Goal: Task Accomplishment & Management: Use online tool/utility

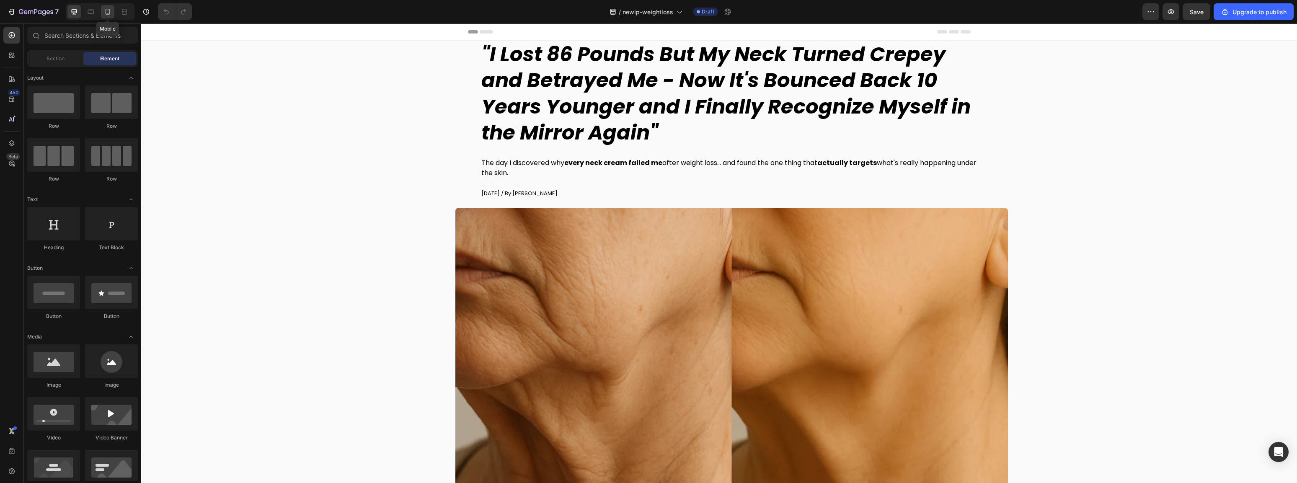
click at [107, 15] on icon at bounding box center [107, 12] width 8 height 8
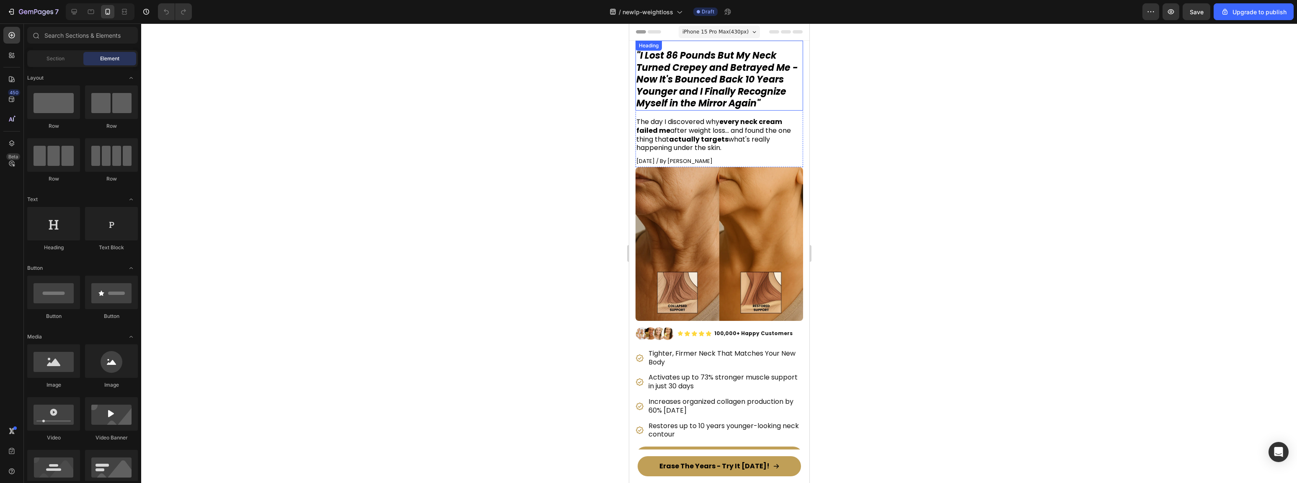
click at [686, 80] on strong ""I Lost 86 Pounds But My Neck Turned Crepey and Betrayed Me - Now It's Bounced …" at bounding box center [717, 79] width 162 height 61
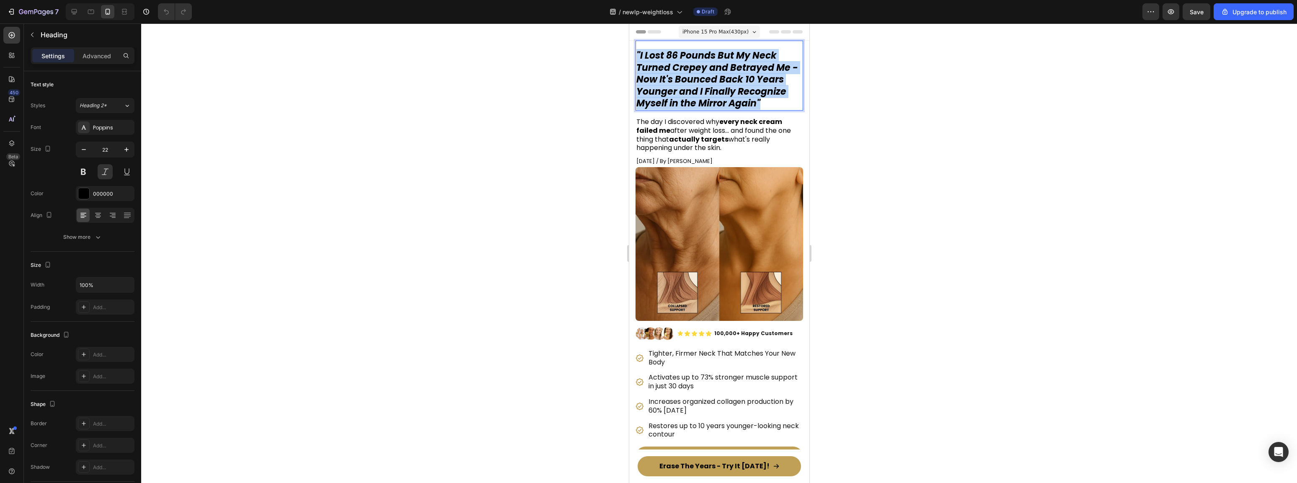
click at [686, 80] on strong ""I Lost 86 Pounds But My Neck Turned Crepey and Betrayed Me - Now It's Bounced …" at bounding box center [717, 79] width 162 height 61
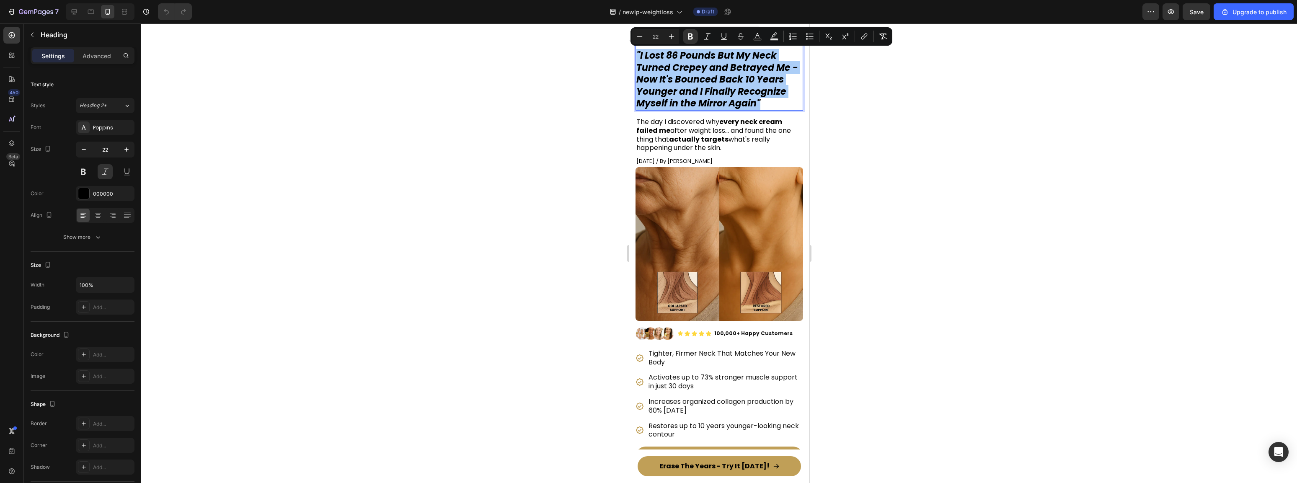
click at [920, 219] on div at bounding box center [719, 252] width 1156 height 459
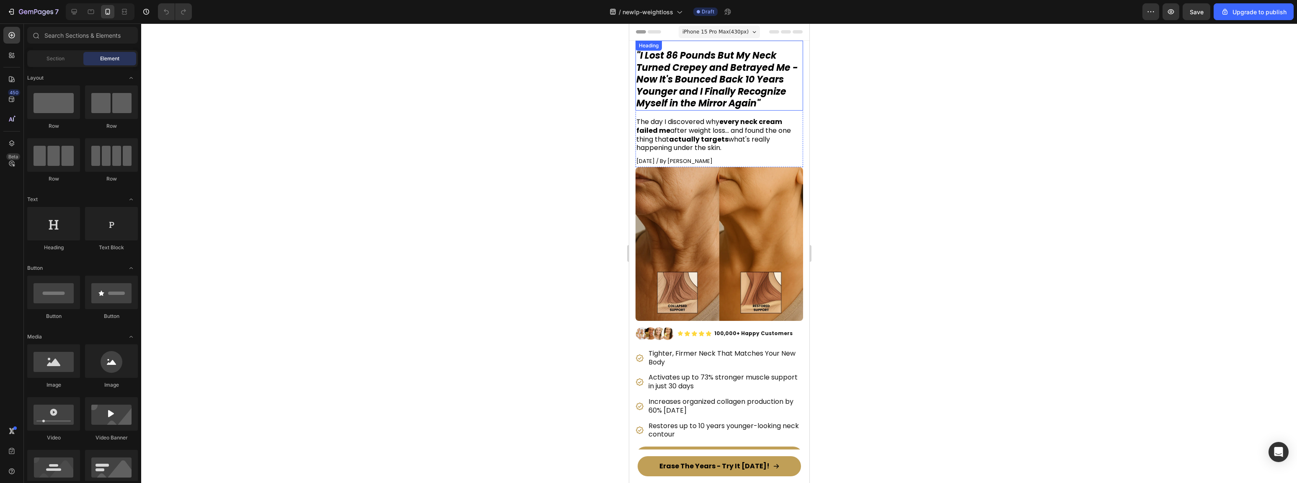
click at [705, 84] on strong ""I Lost 86 Pounds But My Neck Turned Crepey and Betrayed Me - Now It's Bounced …" at bounding box center [717, 79] width 162 height 61
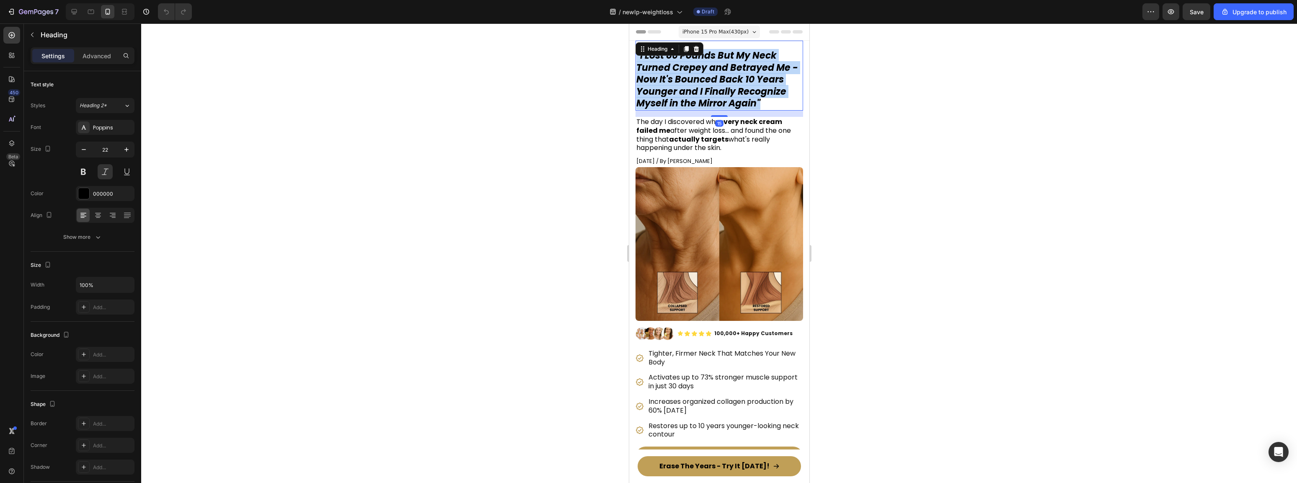
click at [705, 84] on strong ""I Lost 86 Pounds But My Neck Turned Crepey and Betrayed Me - Now It's Bounced …" at bounding box center [717, 79] width 162 height 61
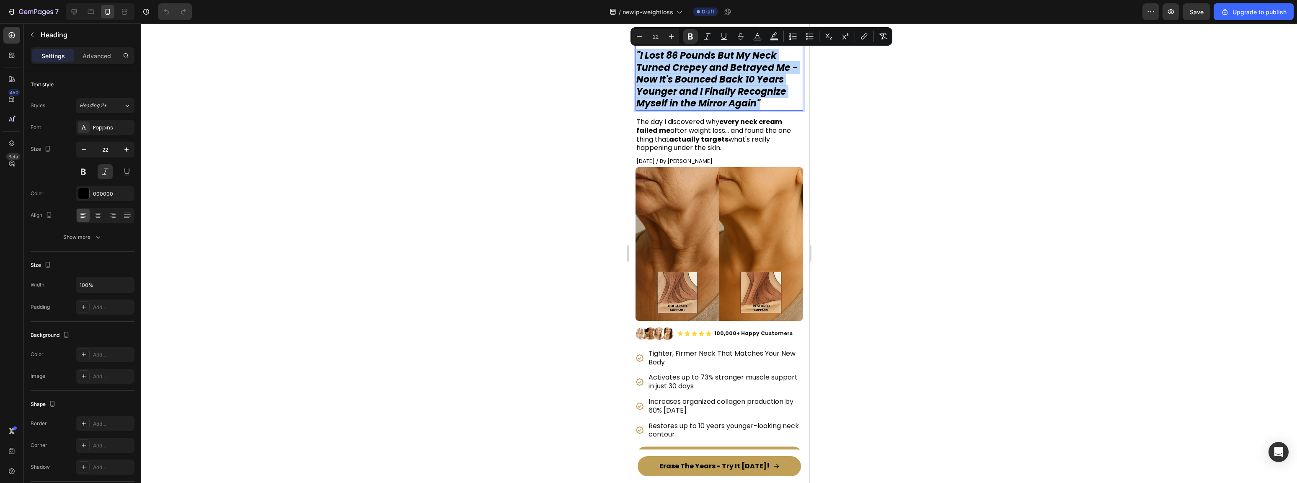
copy strong ""I Lost 86 Pounds But My Neck Turned Crepey and Betrayed Me - Now It's Bounced …"
click at [426, 87] on div at bounding box center [719, 252] width 1156 height 459
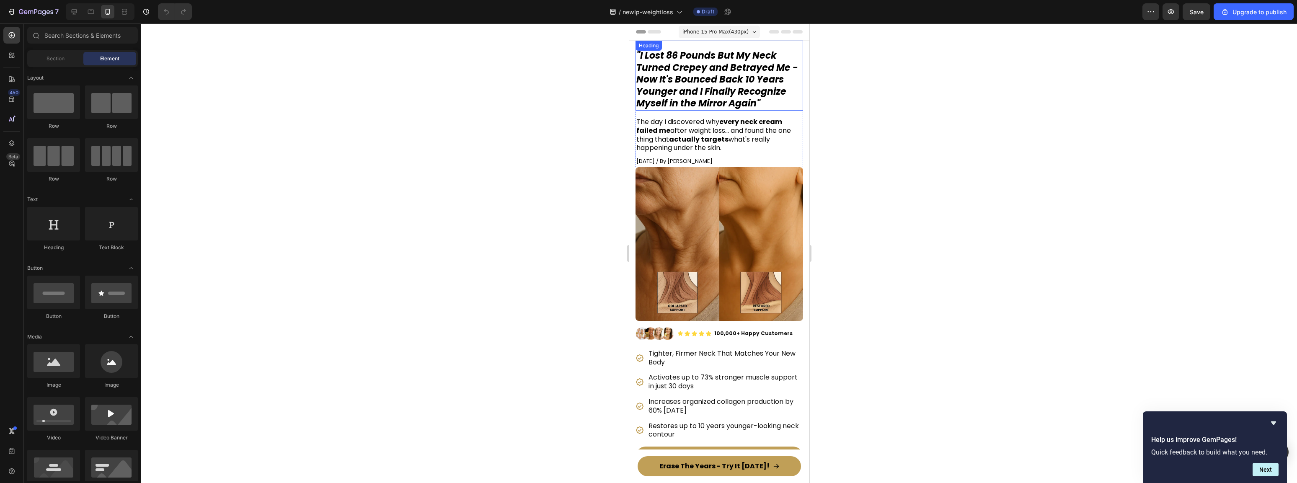
click at [692, 80] on strong ""I Lost 86 Pounds But My Neck Turned Crepey and Betrayed Me - Now It's Bounced …" at bounding box center [717, 79] width 162 height 61
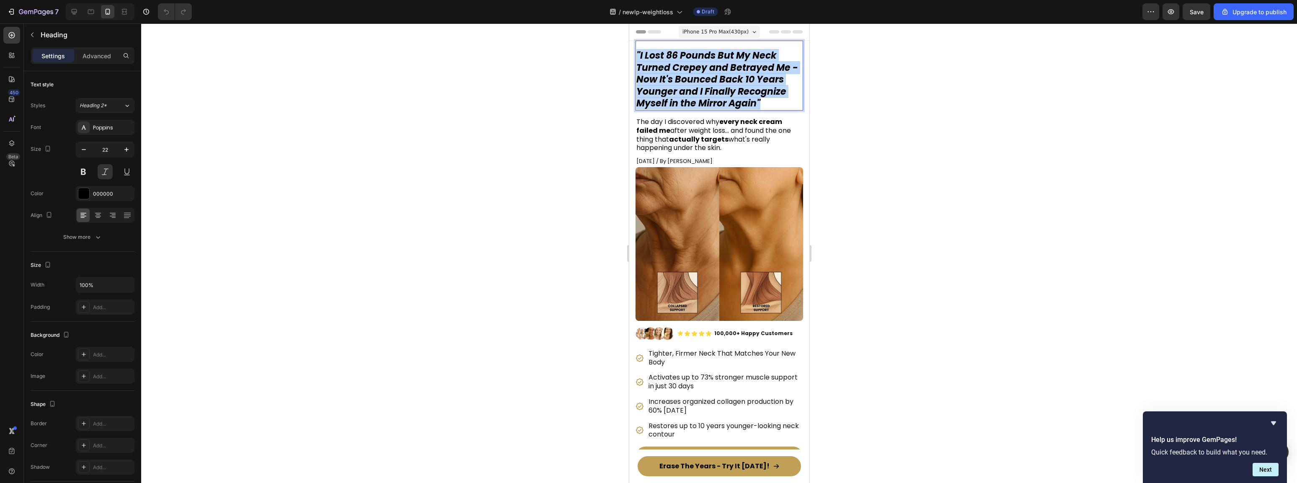
click at [692, 79] on strong ""I Lost 86 Pounds But My Neck Turned Crepey and Betrayed Me - Now It's Bounced …" at bounding box center [717, 79] width 162 height 61
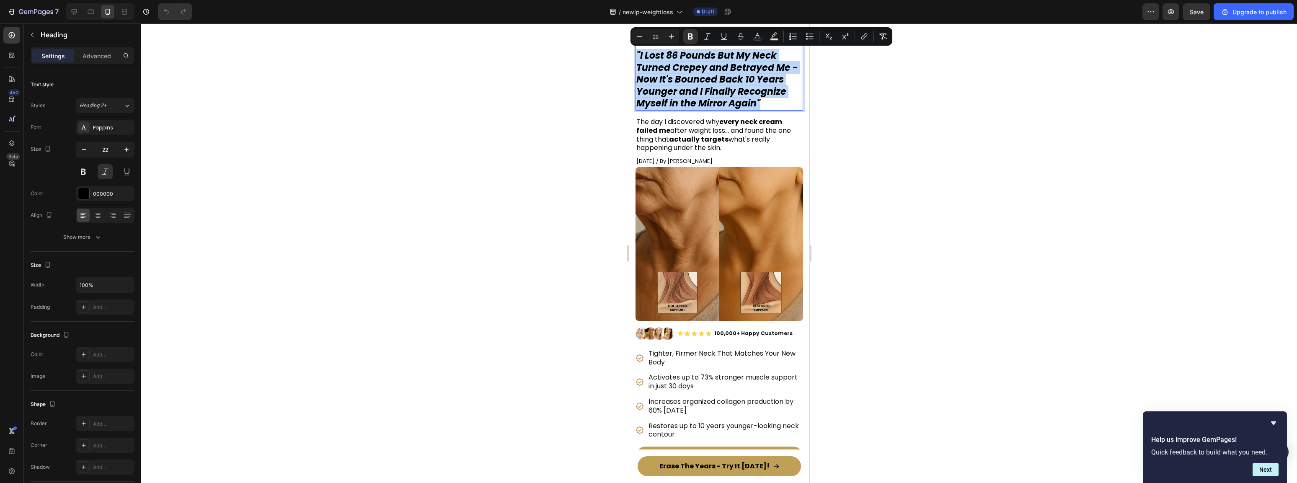
click at [690, 81] on strong ""I Lost 86 Pounds But My Neck Turned Crepey and Betrayed Me - Now It's Bounced …" at bounding box center [717, 79] width 162 height 61
drag, startPoint x: 767, startPoint y: 69, endPoint x: 640, endPoint y: 59, distance: 127.3
click at [640, 59] on strong ""I Lost 86 Pounds But My Neck Turned Crepey and Betrayed Me - Now It's Bounced …" at bounding box center [717, 79] width 162 height 61
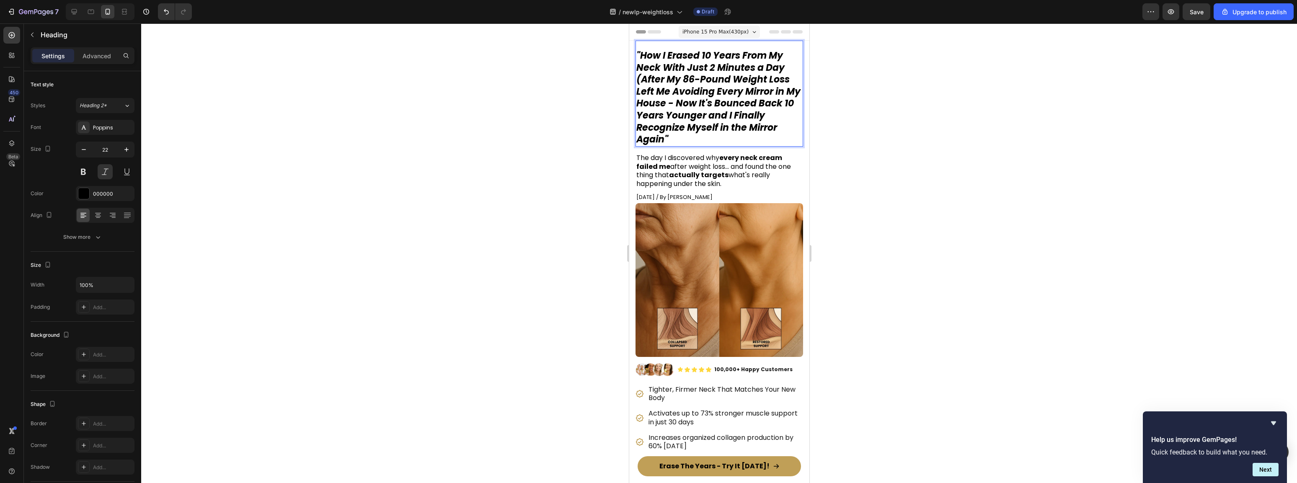
click at [641, 56] on strong ""How I Erased 10 Years From My Neck With Just 2 Minutes a Day (After My 86-Poun…" at bounding box center [718, 97] width 164 height 97
click at [687, 104] on strong ""How I Erased 10 Years From My Neck With Just 2 Minutes a Day (After My 86-Poun…" at bounding box center [718, 97] width 164 height 97
click at [642, 79] on strong ""How I Erased 10 Years From My Neck With Just 2 Minutes a Day (After My 86-Poun…" at bounding box center [718, 97] width 164 height 97
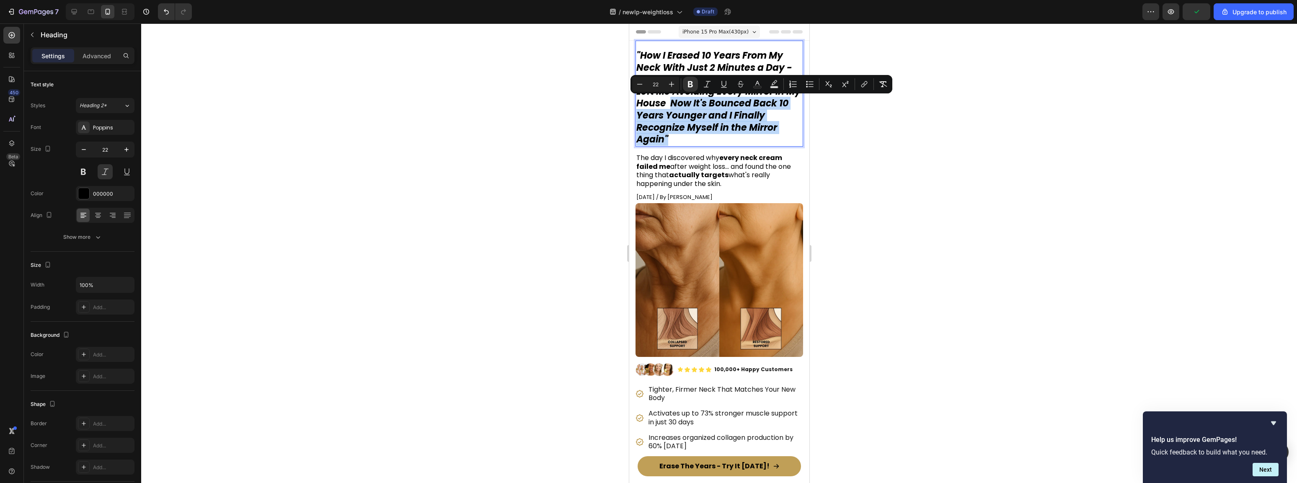
drag, startPoint x: 687, startPoint y: 109, endPoint x: 681, endPoint y: 137, distance: 27.9
click at [681, 137] on p ""How I Erased 10 Years From My Neck With Just 2 Minutes a Day -After My 86-Poun…" at bounding box center [719, 98] width 166 height 96
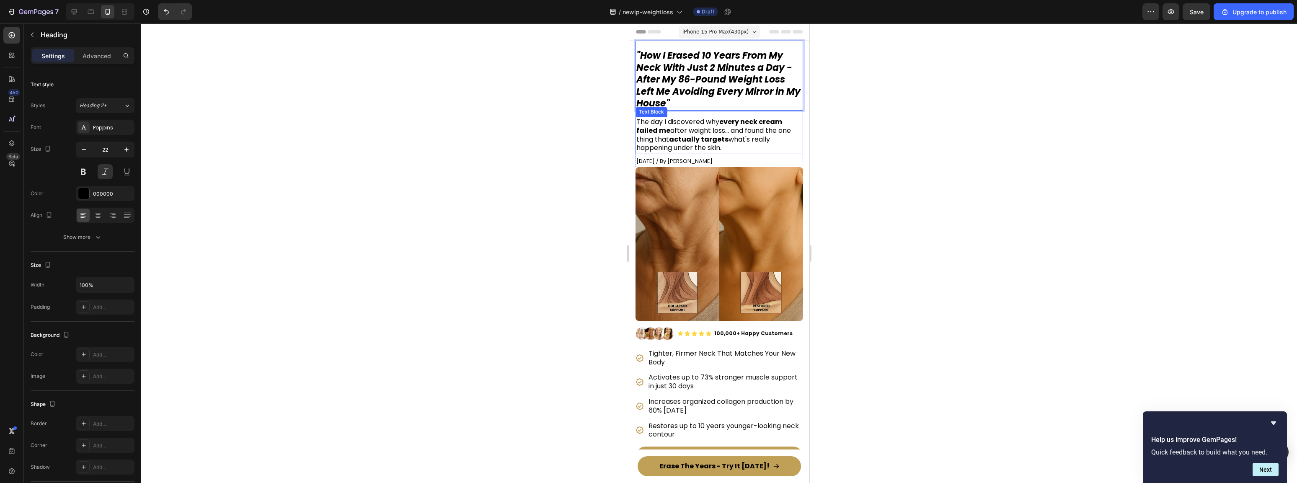
click at [1014, 129] on div at bounding box center [719, 252] width 1156 height 459
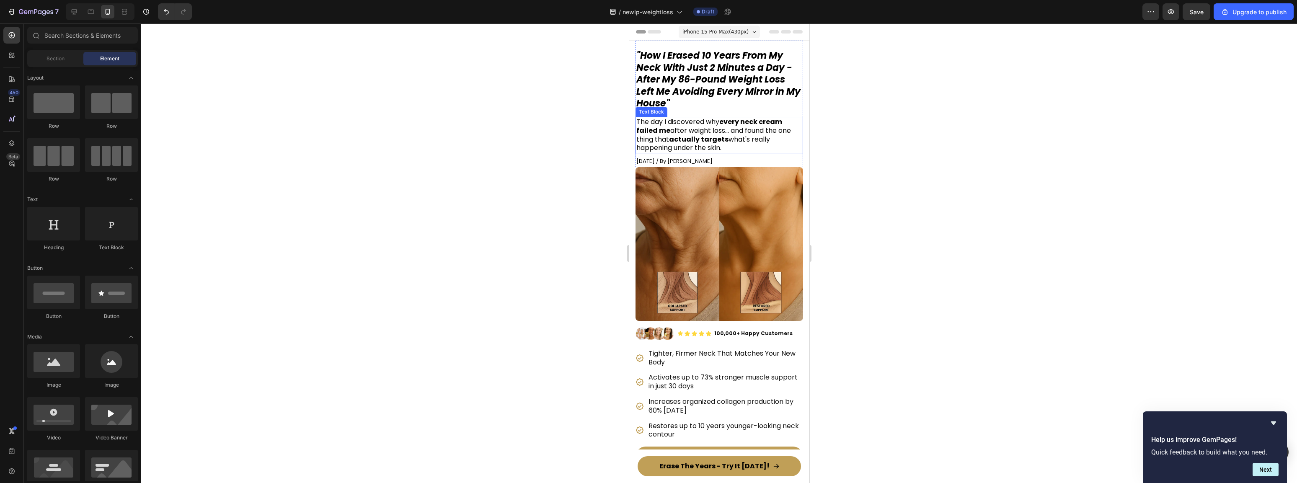
click at [955, 149] on div at bounding box center [719, 252] width 1156 height 459
click at [549, 102] on div at bounding box center [719, 252] width 1156 height 459
click at [693, 134] on span "The day I discovered why every neck cream failed me after weight loss... and fo…" at bounding box center [713, 135] width 155 height 36
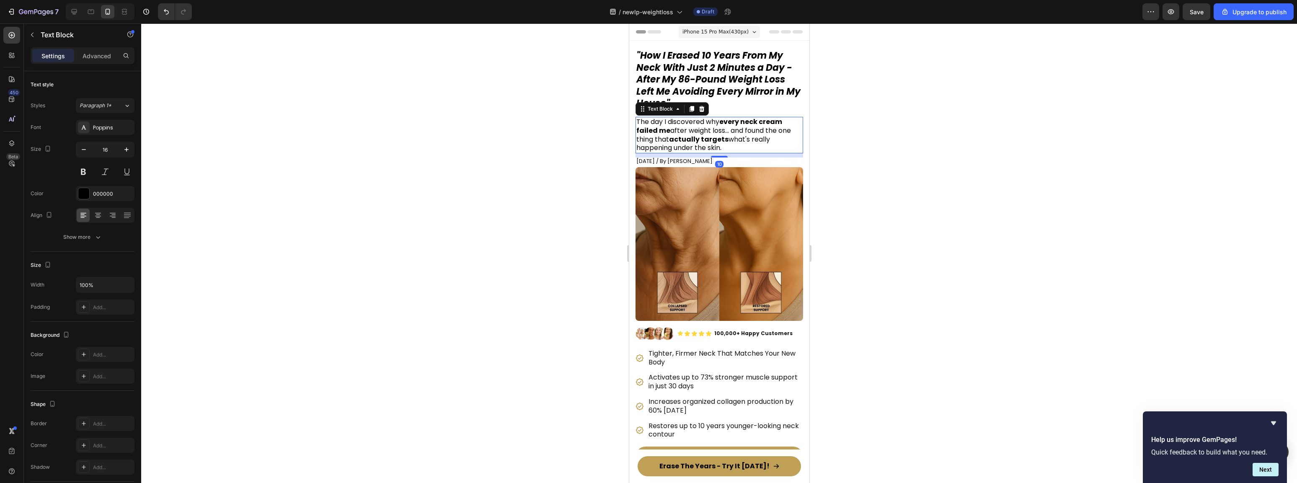
click at [725, 133] on span "The day I discovered why every neck cream failed me after weight loss... and fo…" at bounding box center [713, 135] width 155 height 36
click at [882, 135] on div at bounding box center [719, 252] width 1156 height 459
